Goal: Information Seeking & Learning: Learn about a topic

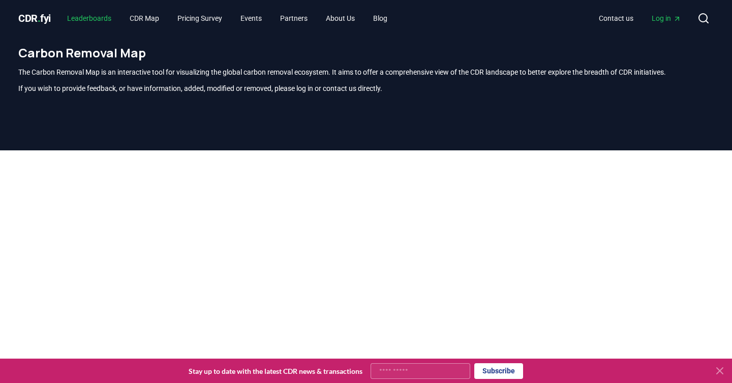
click at [93, 18] on link "Leaderboards" at bounding box center [89, 18] width 60 height 18
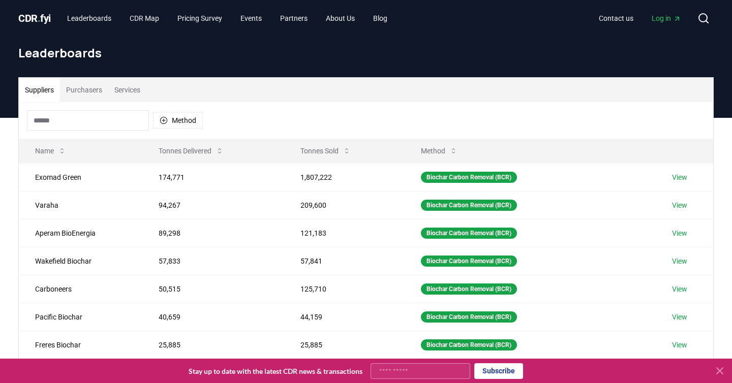
click at [107, 119] on input at bounding box center [88, 120] width 122 height 20
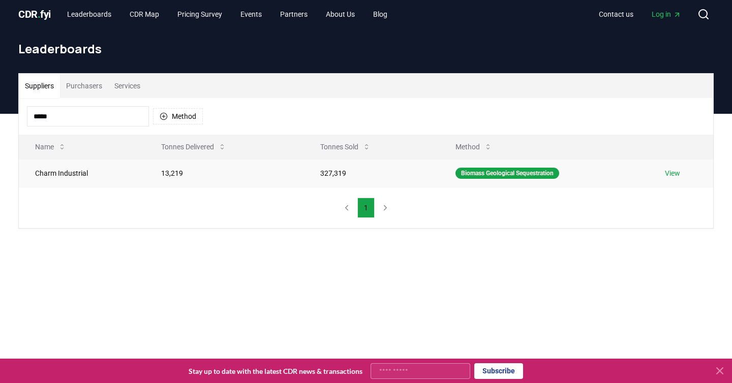
type input "*****"
click at [327, 172] on td "327,319" at bounding box center [371, 173] width 135 height 28
click at [493, 170] on div "Biomass Geological Sequestration" at bounding box center [507, 173] width 104 height 11
click at [678, 171] on link "View" at bounding box center [672, 173] width 15 height 10
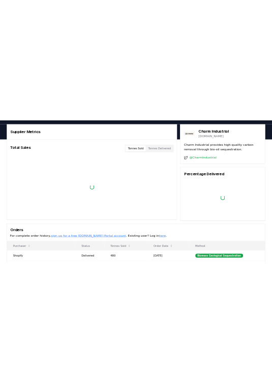
scroll to position [29, 0]
